Goal: Communication & Community: Answer question/provide support

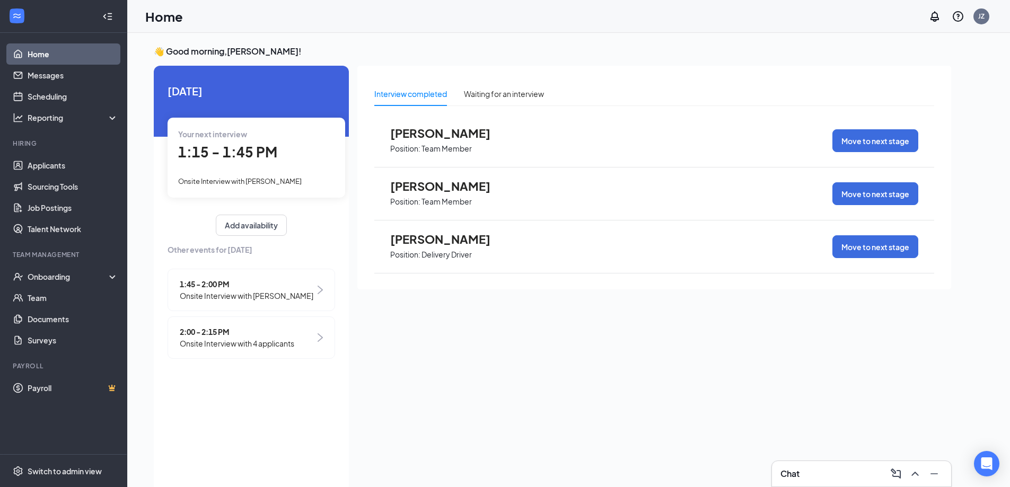
scroll to position [22, 0]
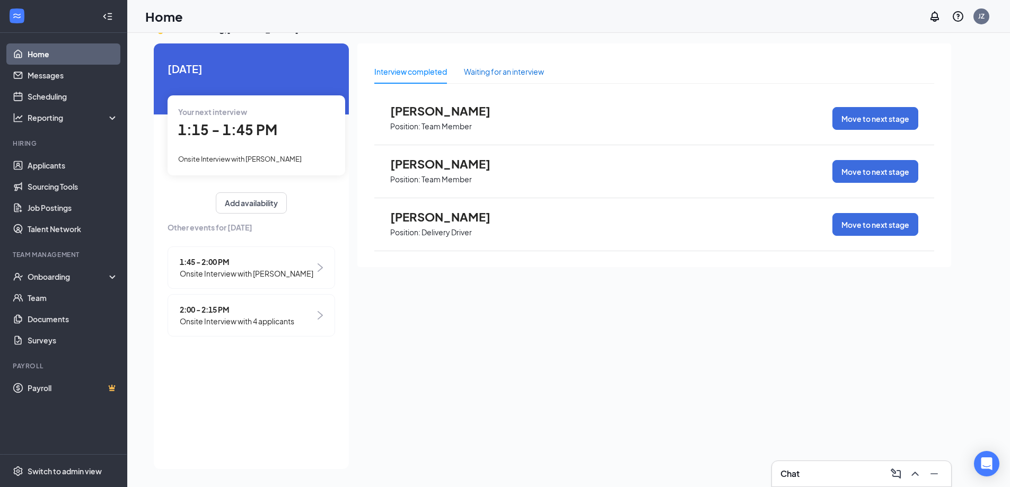
click at [494, 69] on div "Waiting for an interview" at bounding box center [504, 72] width 80 height 12
click at [427, 69] on div "Interview completed" at bounding box center [410, 72] width 73 height 12
click at [663, 269] on div "Show more" at bounding box center [654, 275] width 560 height 27
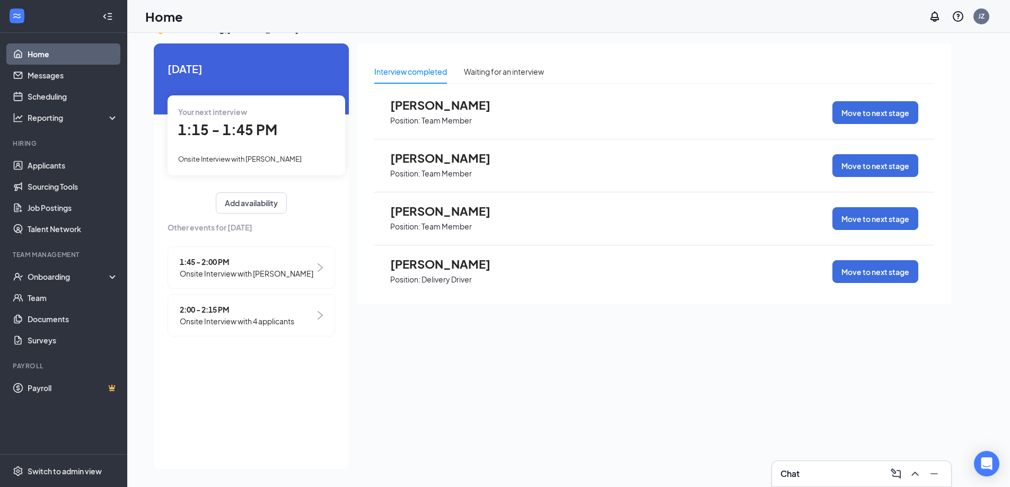
scroll to position [0, 0]
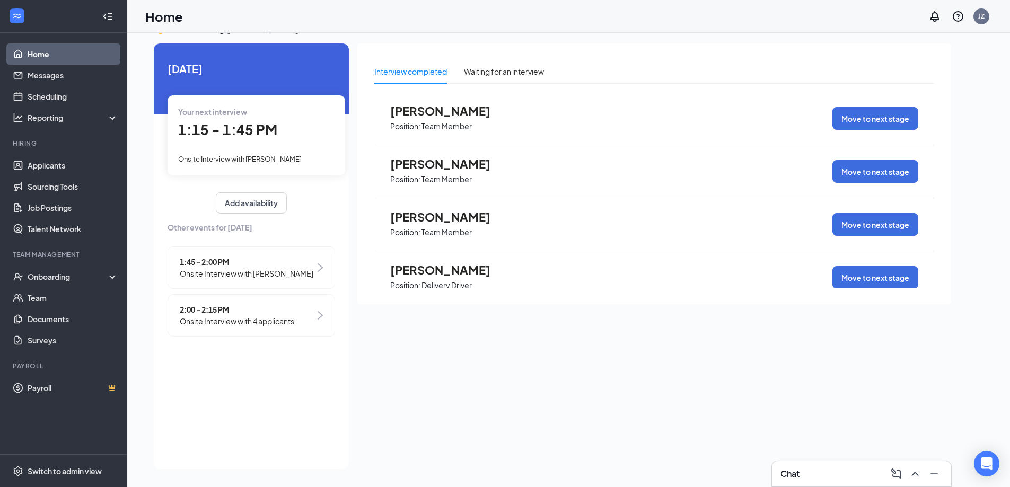
click at [830, 388] on div "Interview completed Waiting for an interview [PERSON_NAME] Position: Team Membe…" at bounding box center [654, 252] width 594 height 419
click at [797, 467] on div "Chat 1" at bounding box center [861, 473] width 162 height 17
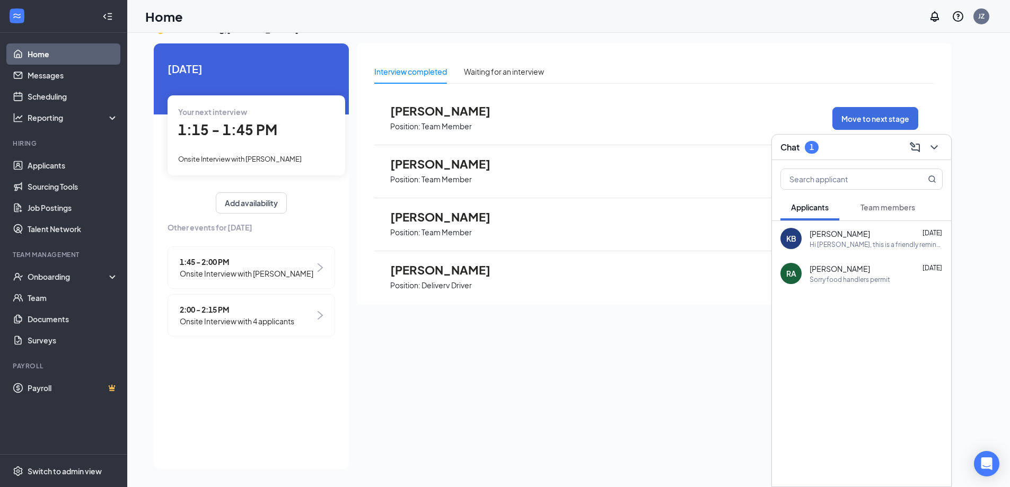
click at [811, 228] on span "[PERSON_NAME]" at bounding box center [840, 233] width 60 height 11
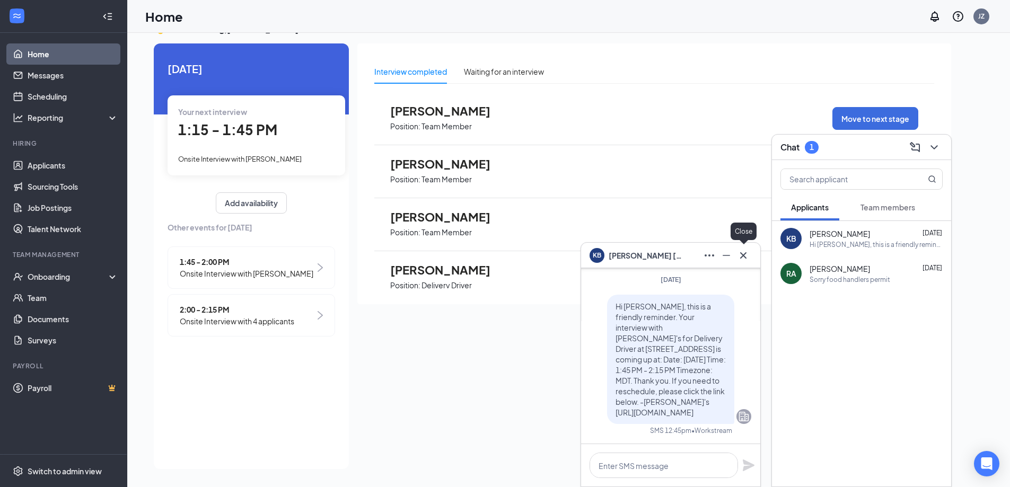
click at [741, 259] on icon "Cross" at bounding box center [743, 255] width 13 height 13
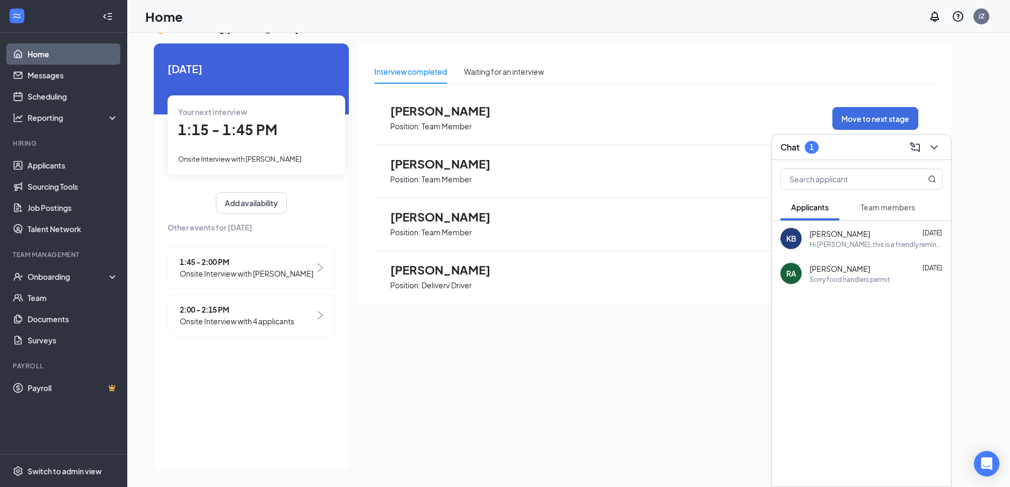
click at [886, 264] on div "[PERSON_NAME] [DATE]" at bounding box center [876, 268] width 133 height 11
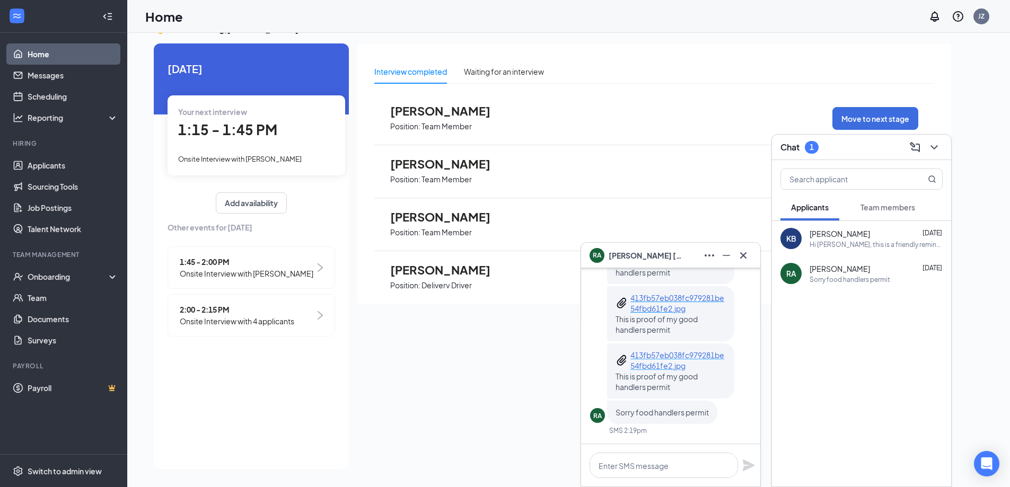
click at [656, 356] on p "413fb57eb038fc979281be54fbd61fe2.jpg" at bounding box center [677, 360] width 95 height 21
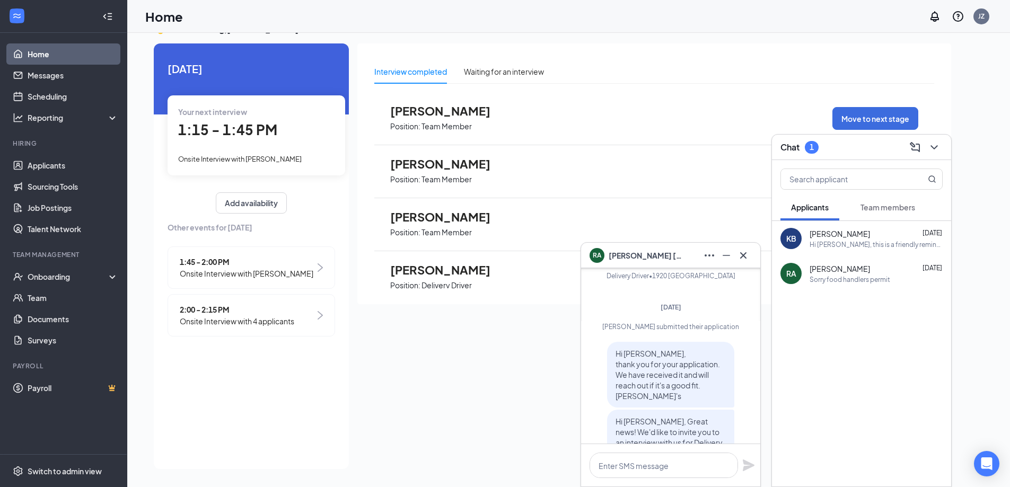
scroll to position [-931, 0]
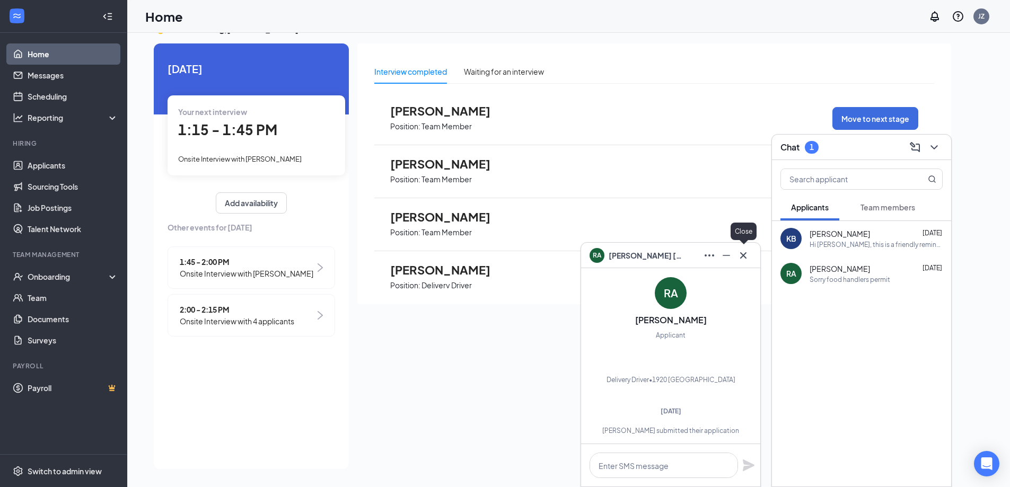
click at [744, 258] on icon "Cross" at bounding box center [743, 255] width 13 height 13
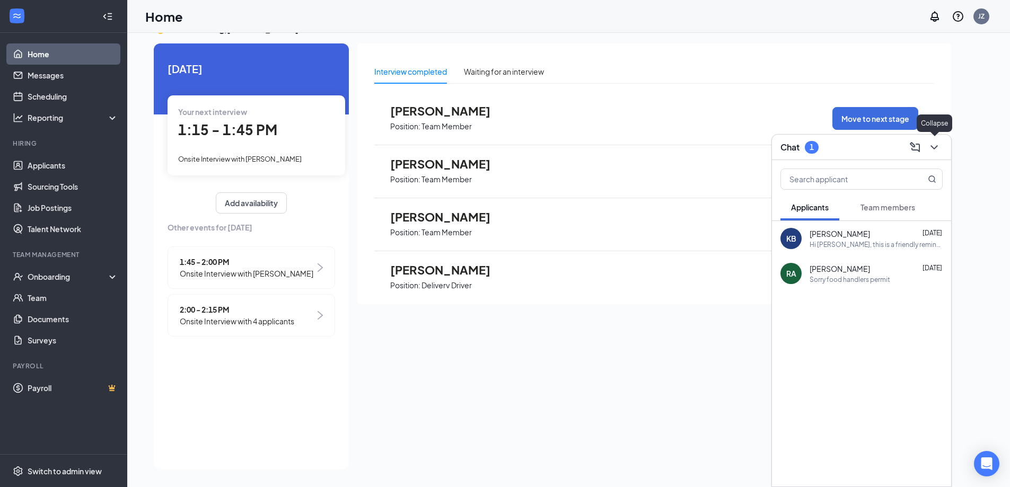
click at [937, 149] on icon "ChevronDown" at bounding box center [934, 147] width 13 height 13
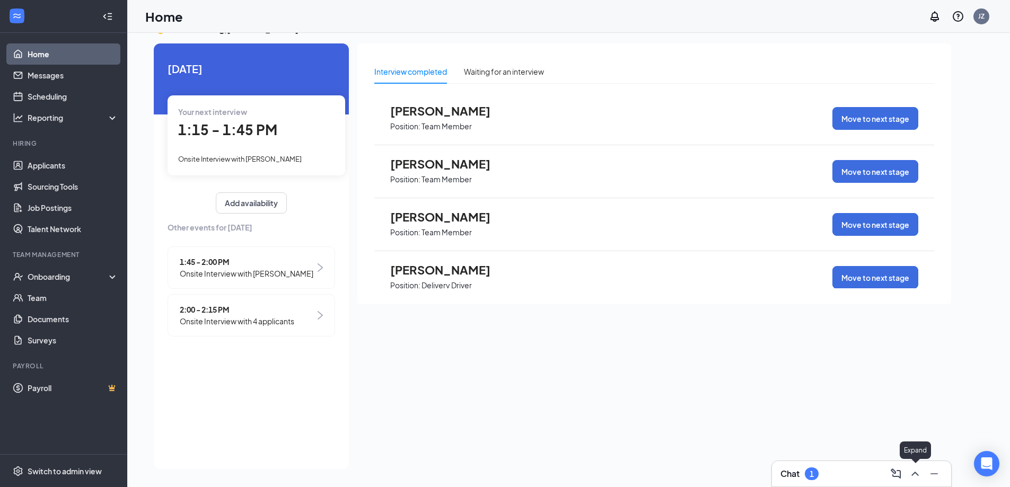
click at [913, 476] on icon "ChevronUp" at bounding box center [915, 474] width 13 height 13
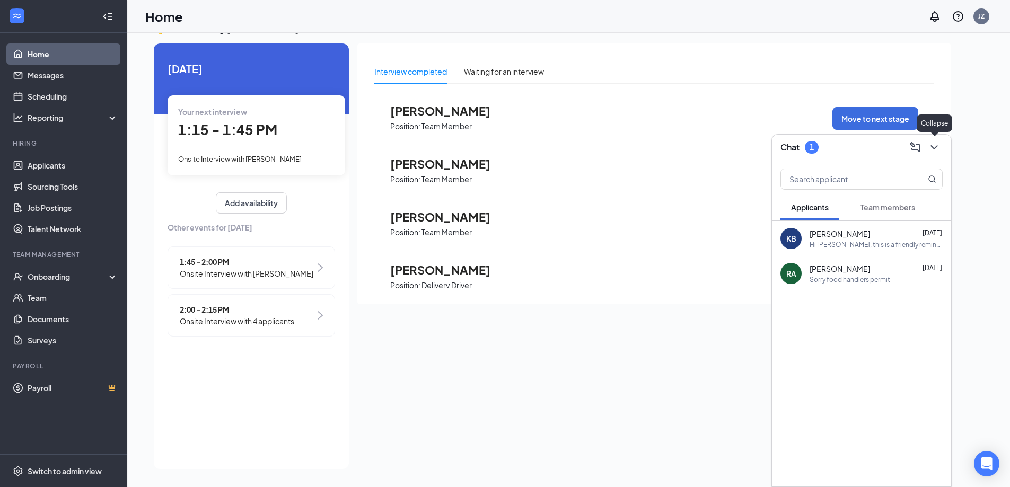
click at [932, 149] on icon "ChevronDown" at bounding box center [934, 147] width 13 height 13
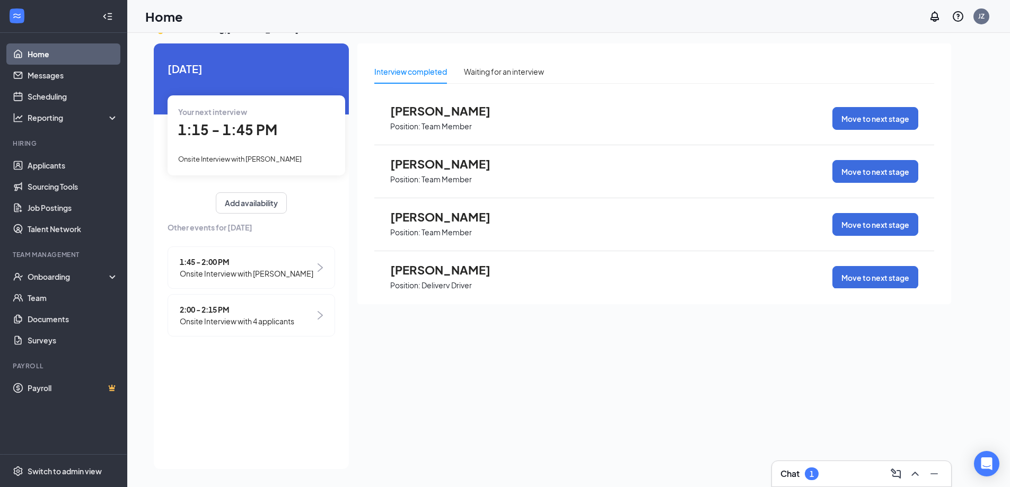
drag, startPoint x: 544, startPoint y: 353, endPoint x: 534, endPoint y: 345, distance: 12.5
click at [543, 353] on div "Interview completed Waiting for an interview [PERSON_NAME] Position: Team Membe…" at bounding box center [654, 252] width 594 height 419
click at [821, 476] on div "Chat 2" at bounding box center [861, 473] width 162 height 17
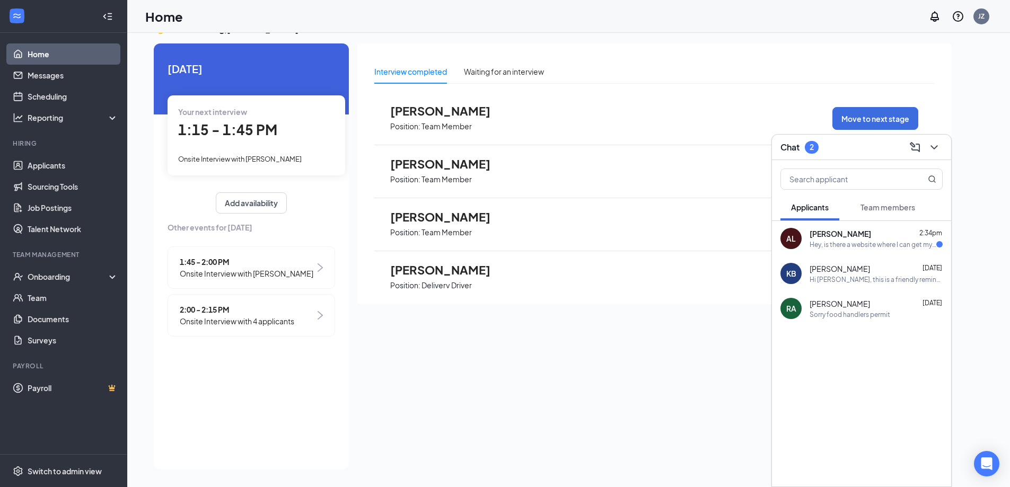
click at [855, 240] on div "Hey, is there a website where I can get my food handlers permit?" at bounding box center [873, 244] width 127 height 9
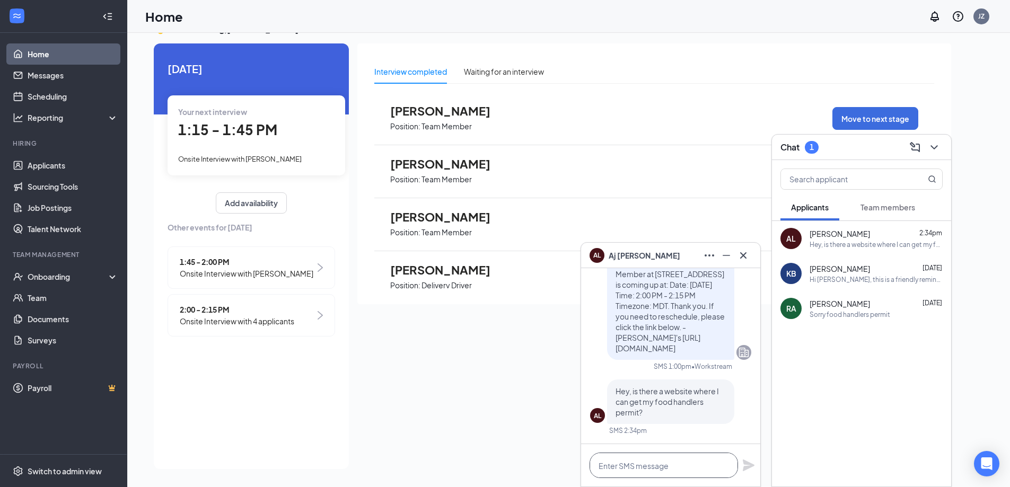
click at [627, 469] on textarea at bounding box center [664, 465] width 148 height 25
paste textarea "[URL][DOMAIN_NAME][US_STATE]"
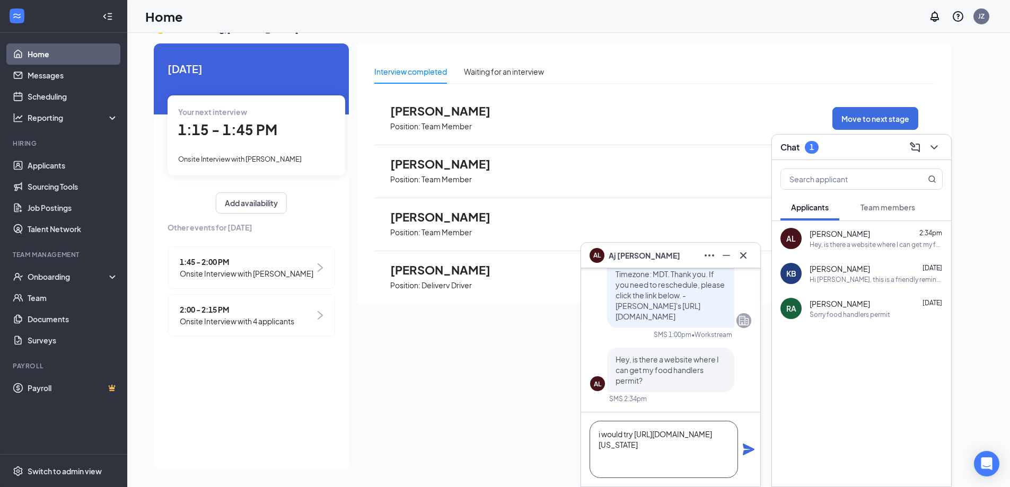
type textarea "i would try [URL][DOMAIN_NAME][US_STATE]"
click at [745, 448] on icon "Plane" at bounding box center [749, 450] width 12 height 12
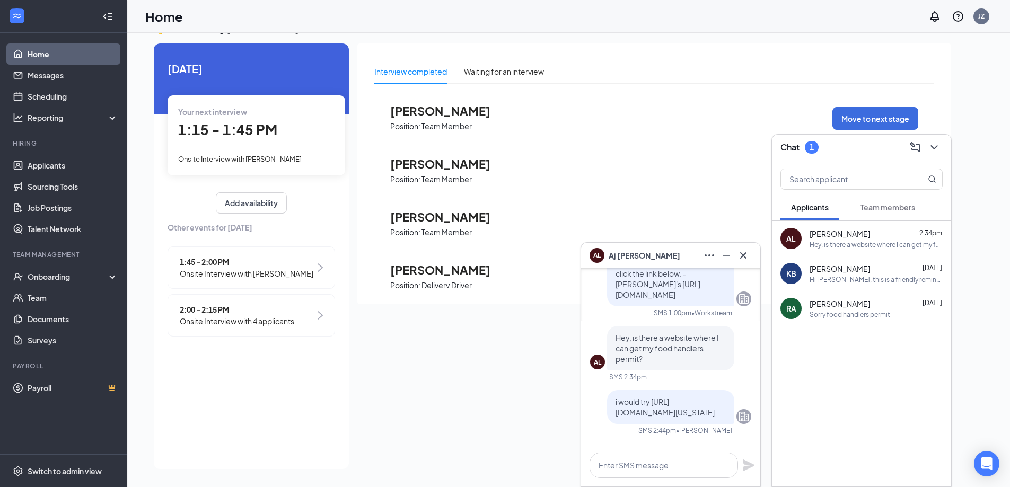
scroll to position [0, 0]
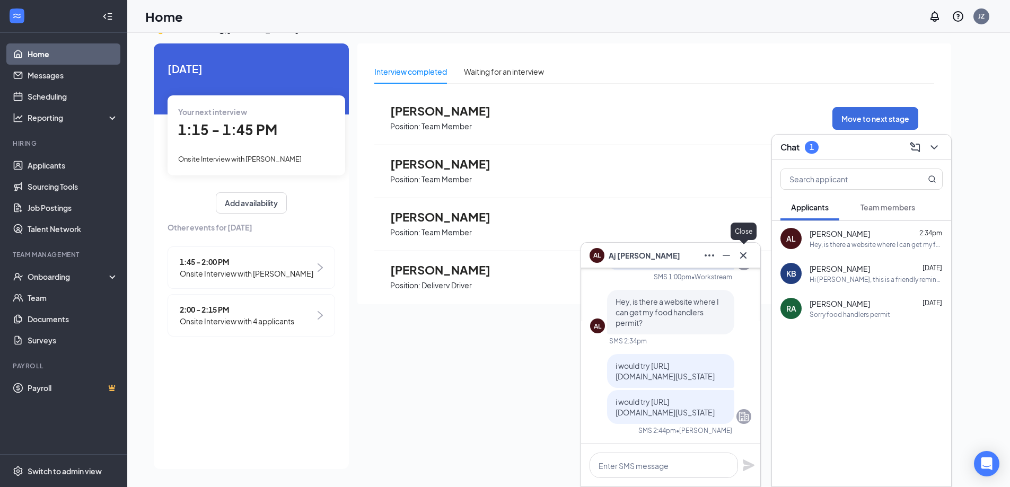
click at [746, 257] on icon "Cross" at bounding box center [743, 255] width 13 height 13
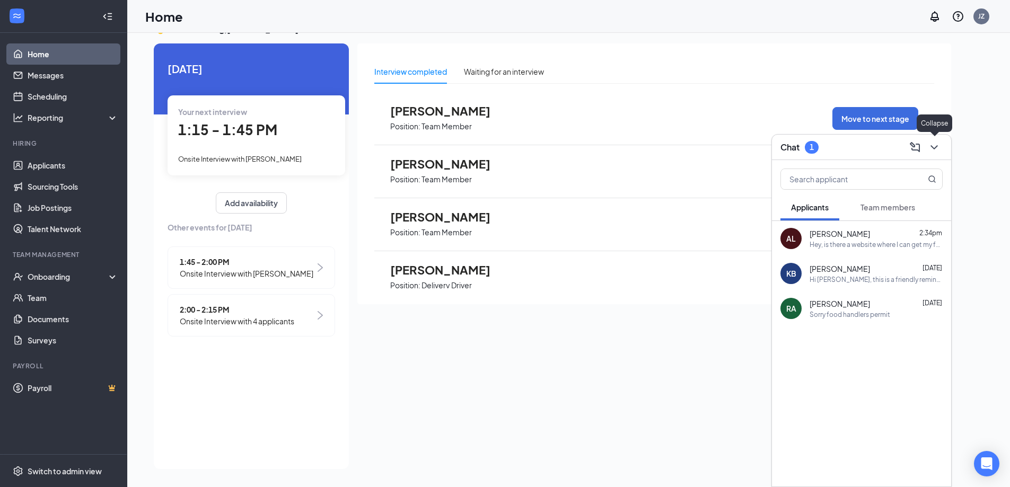
click at [938, 148] on icon "ChevronDown" at bounding box center [934, 147] width 13 height 13
